Goal: Information Seeking & Learning: Learn about a topic

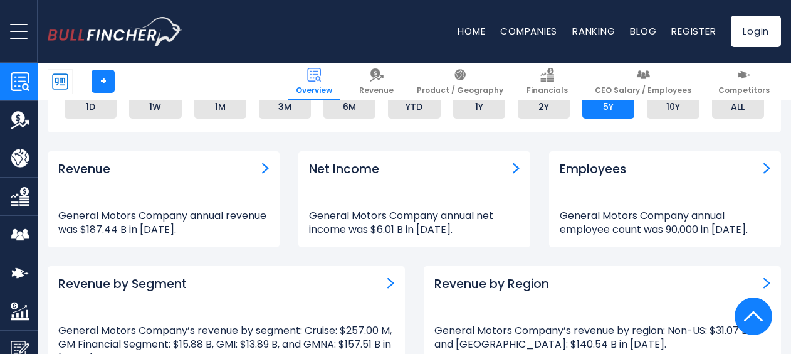
scroll to position [815, 0]
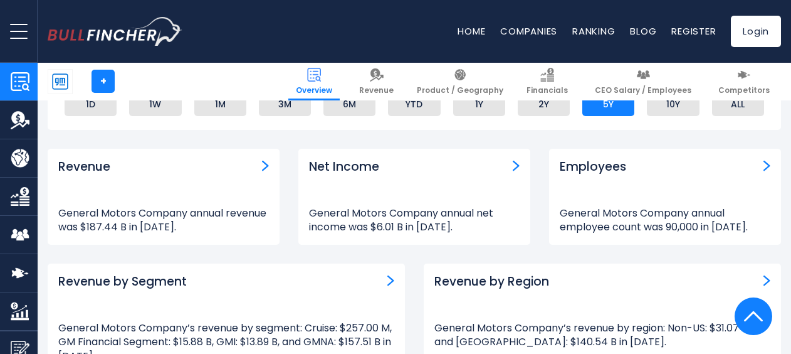
click at [267, 171] on img "Revenue" at bounding box center [265, 165] width 7 height 11
click at [263, 171] on img "Revenue" at bounding box center [265, 165] width 7 height 11
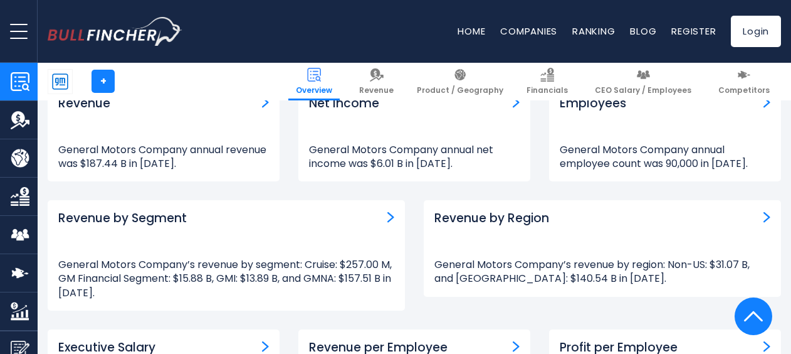
scroll to position [940, 0]
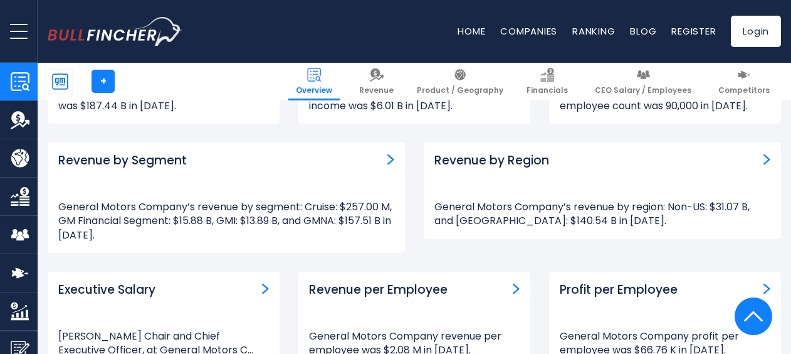
scroll to position [940, 0]
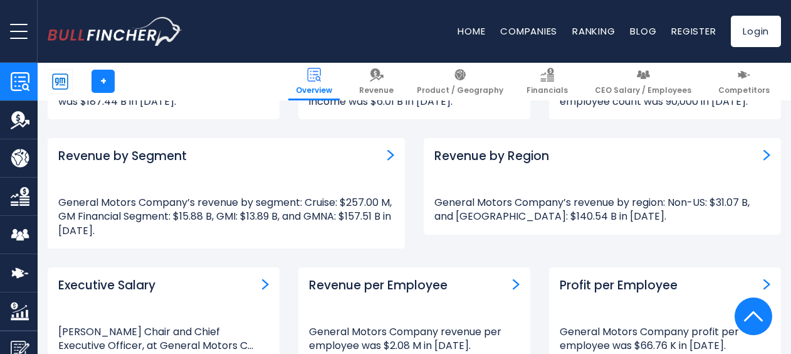
click at [764, 160] on img "Revenue by Region" at bounding box center [766, 154] width 7 height 11
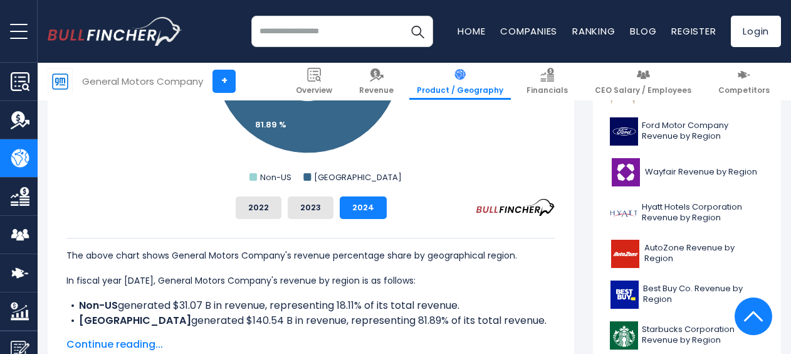
scroll to position [501, 0]
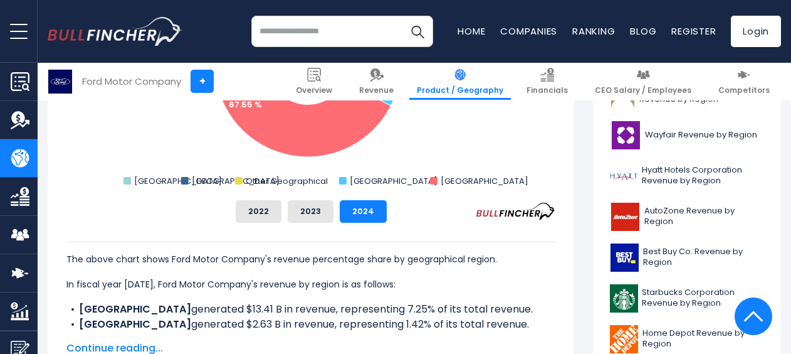
scroll to position [439, 0]
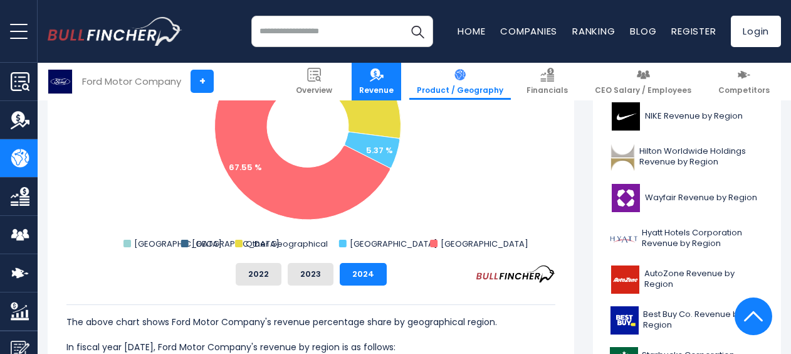
click at [384, 76] on img at bounding box center [377, 75] width 14 height 14
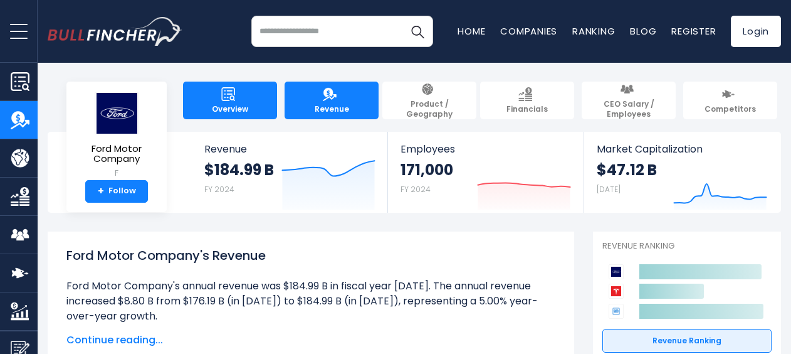
click at [221, 89] on img at bounding box center [228, 94] width 14 height 14
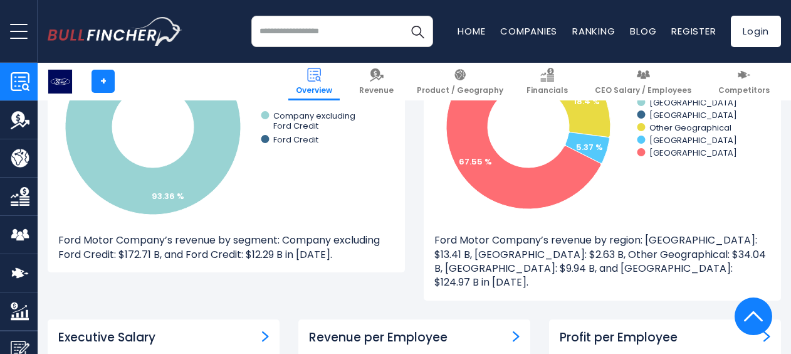
scroll to position [1254, 0]
